Goal: Task Accomplishment & Management: Complete application form

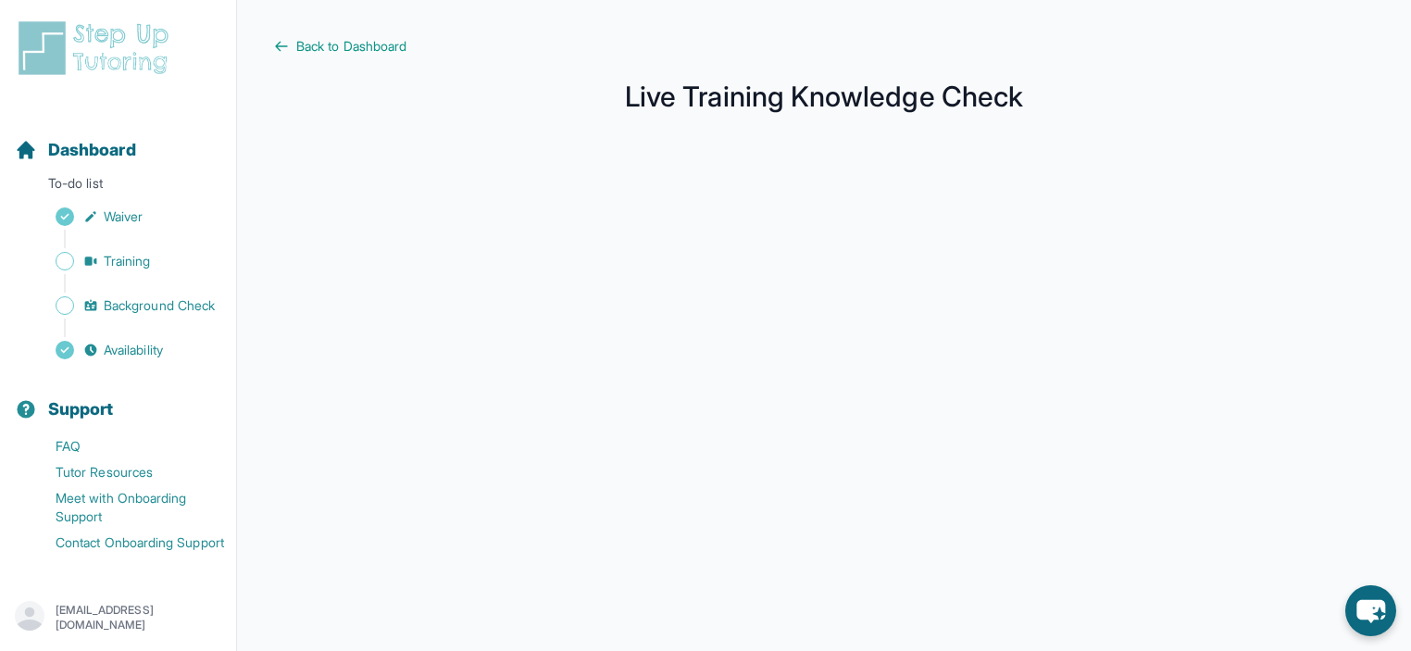
scroll to position [333, 0]
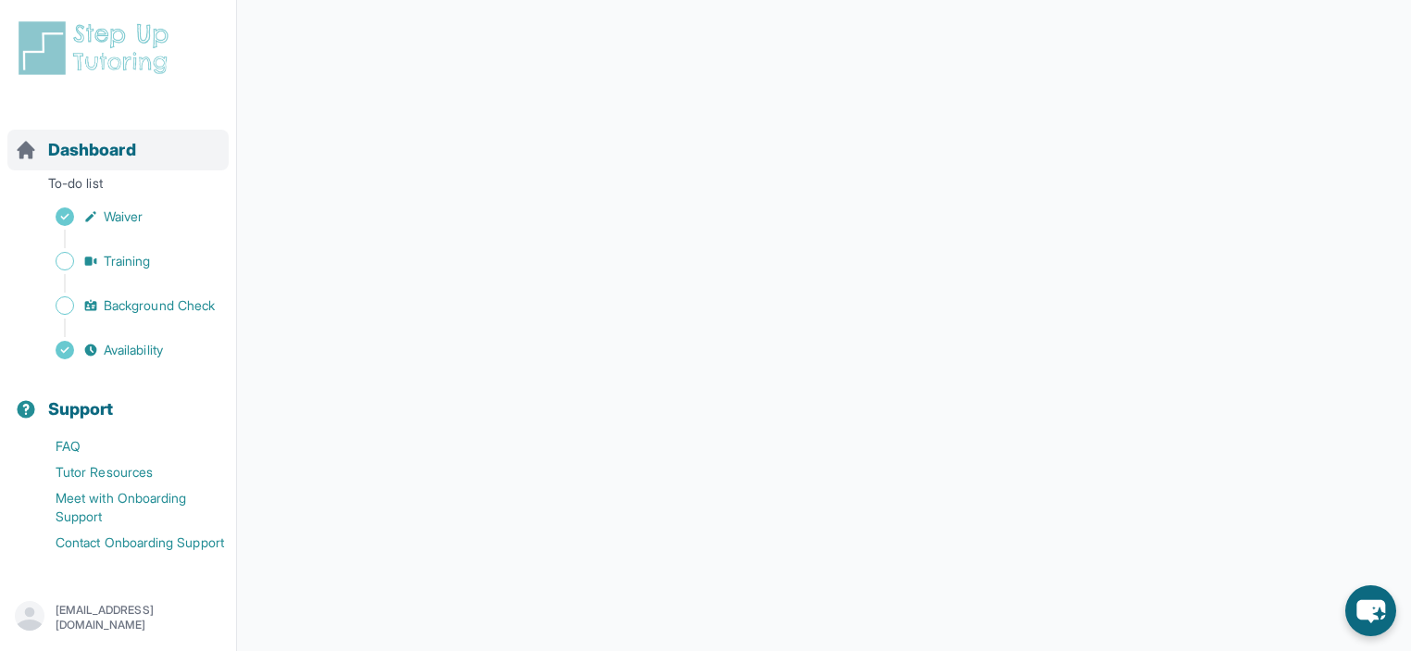
click at [81, 145] on span "Dashboard" at bounding box center [92, 150] width 88 height 26
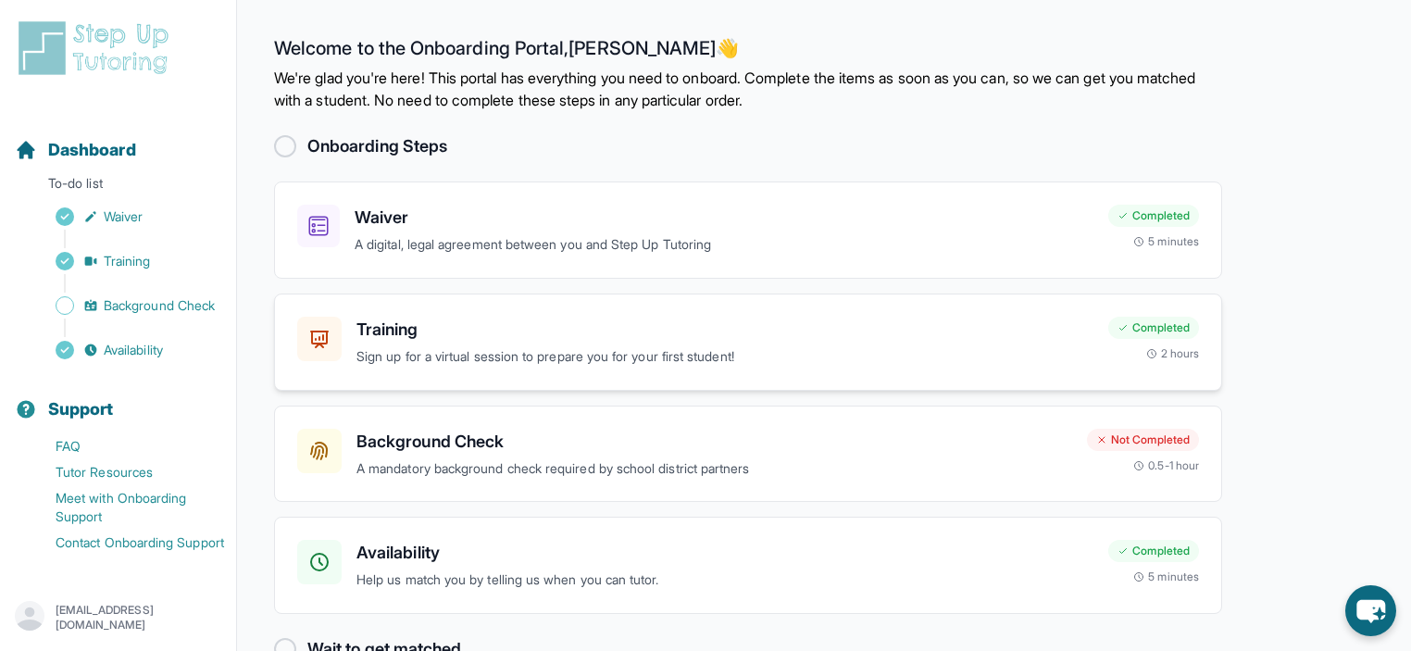
scroll to position [46, 0]
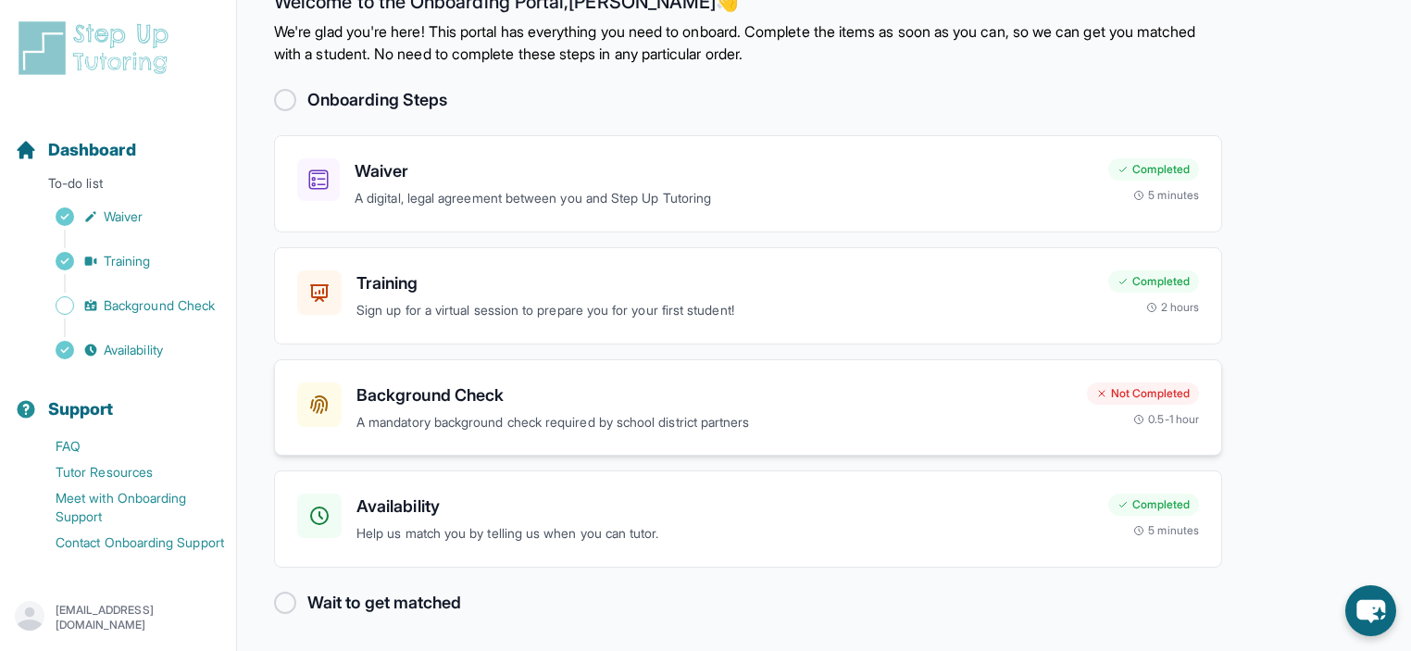
click at [750, 395] on h3 "Background Check" at bounding box center [715, 395] width 716 height 26
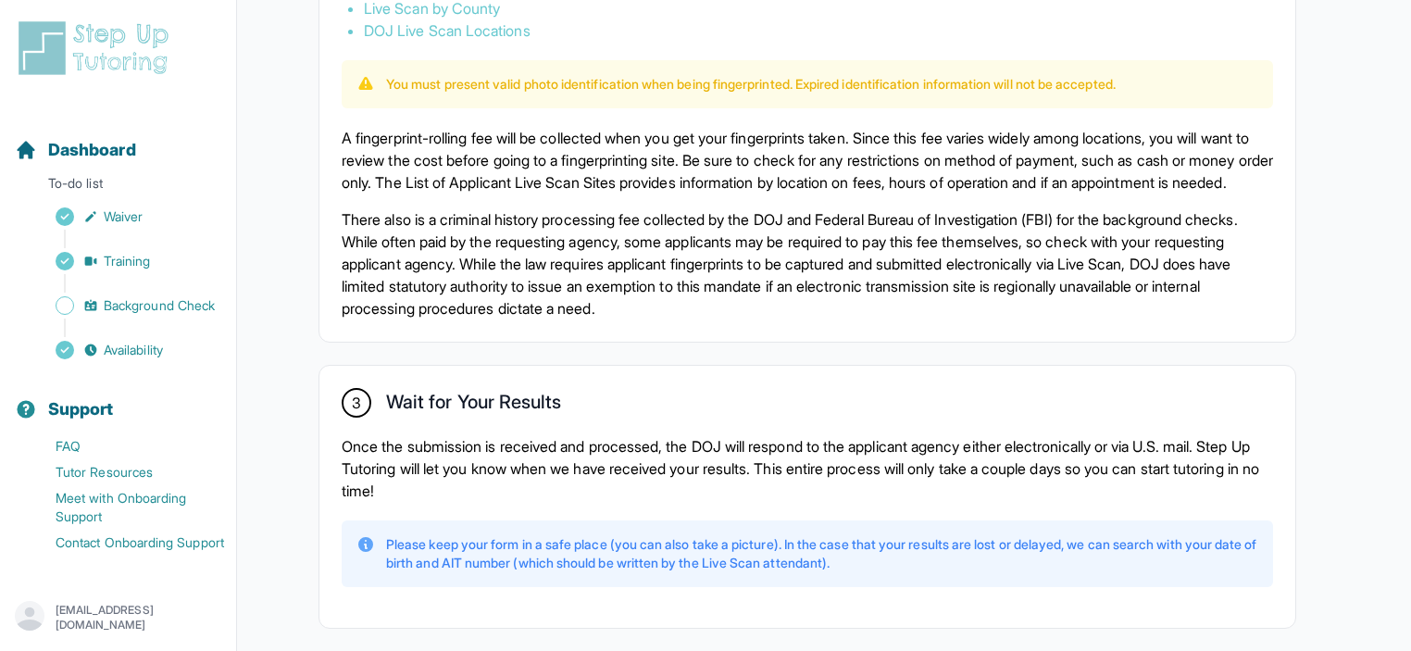
scroll to position [1345, 0]
